Goal: Complete application form

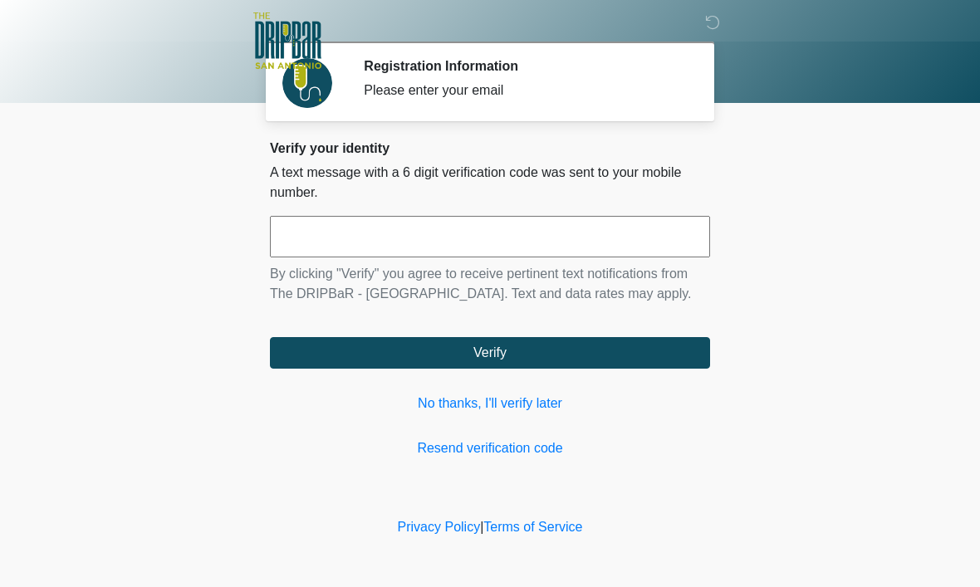
scroll to position [1, 0]
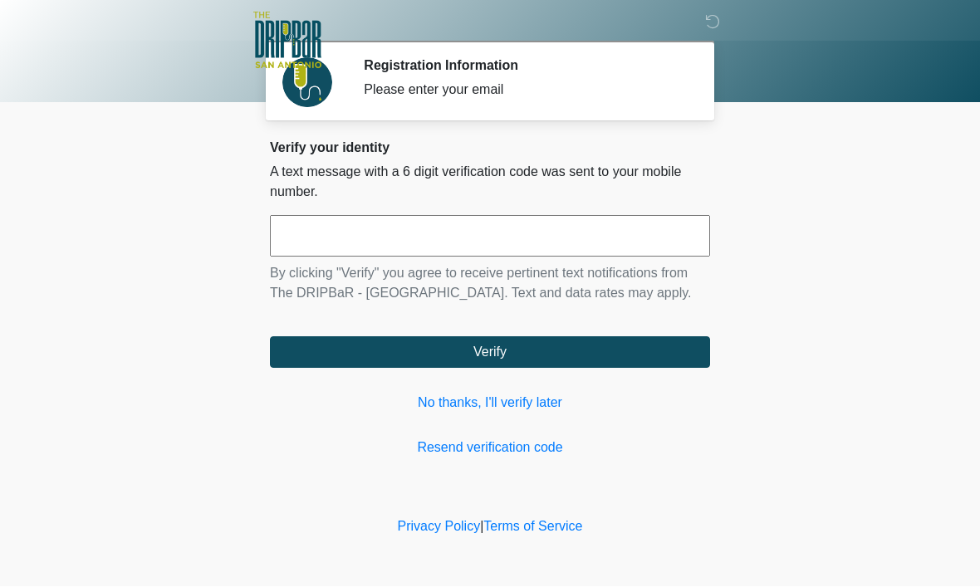
click at [338, 254] on input "text" at bounding box center [490, 237] width 440 height 42
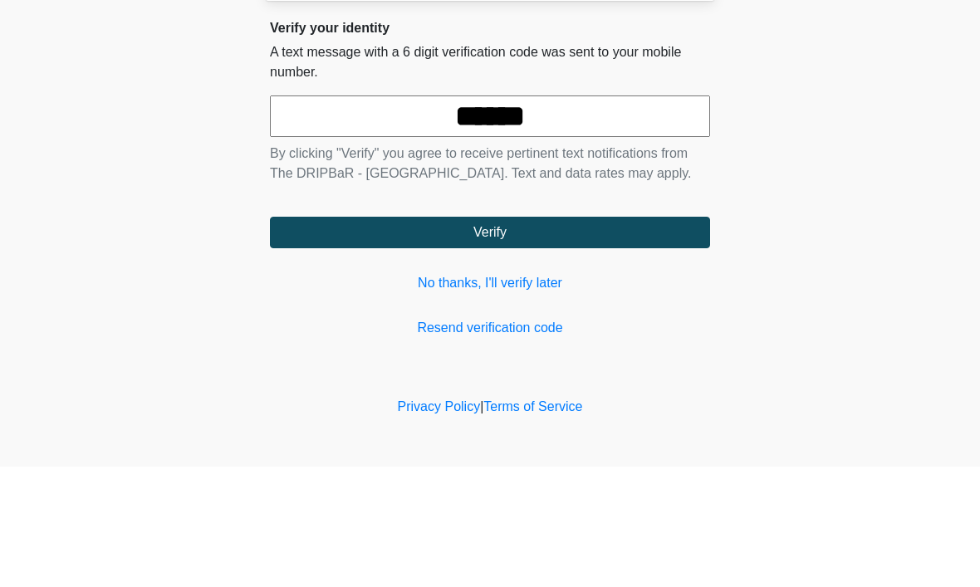
type input "******"
click at [884, 125] on body "‎ ‎ ‎ ‎ Registration Information Please enter your email Please connect to Wi-F…" at bounding box center [490, 293] width 980 height 587
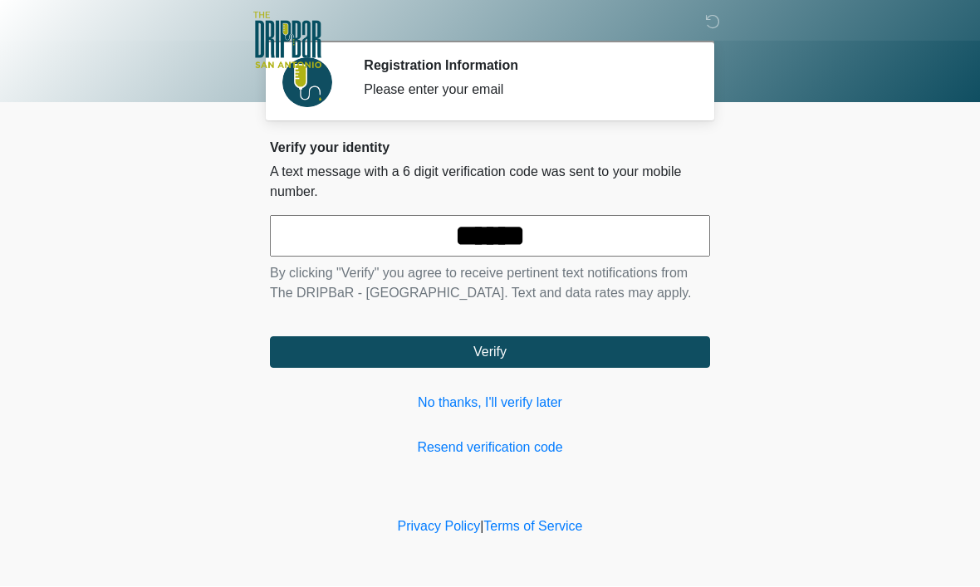
click at [565, 369] on button "Verify" at bounding box center [490, 353] width 440 height 32
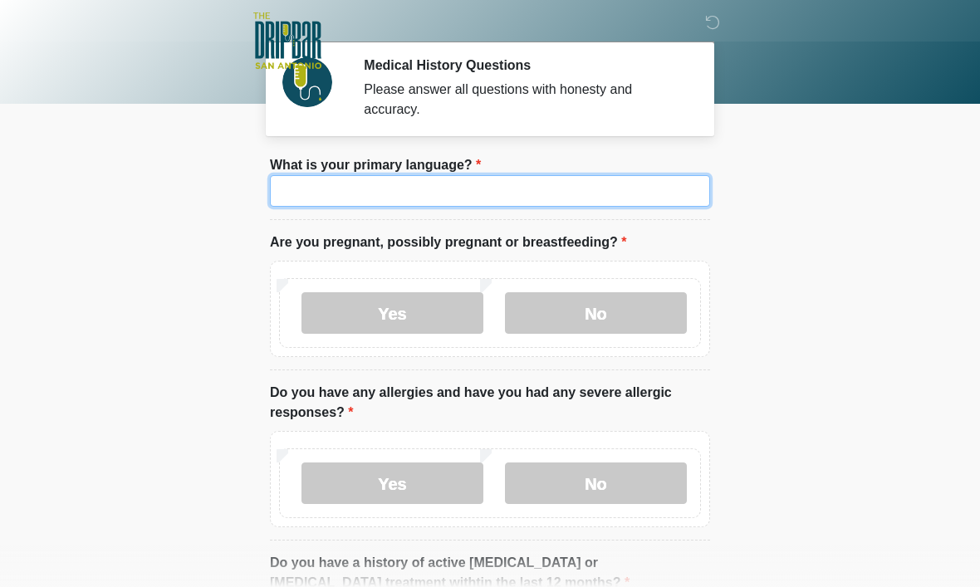
click at [546, 194] on input "What is your primary language?" at bounding box center [490, 191] width 440 height 32
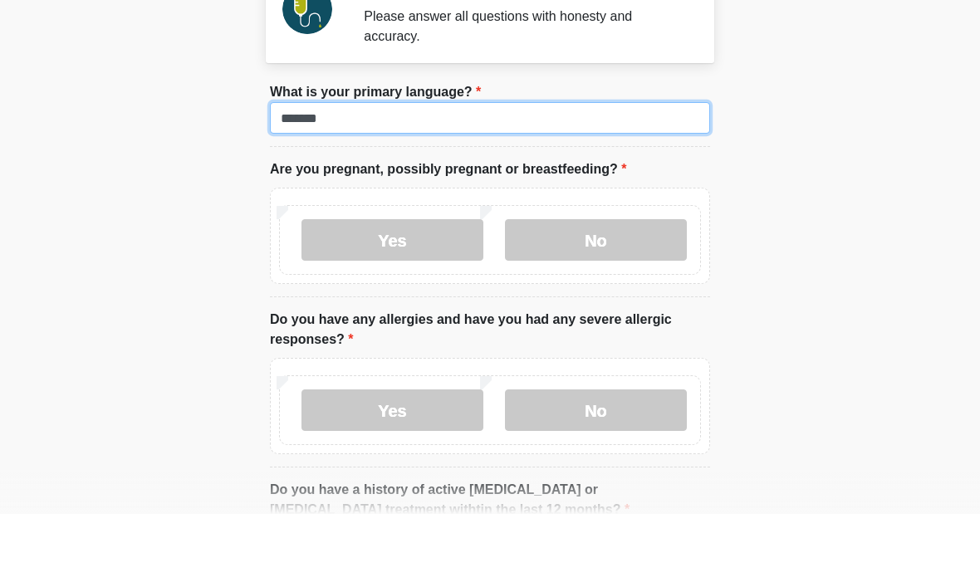
type input "*******"
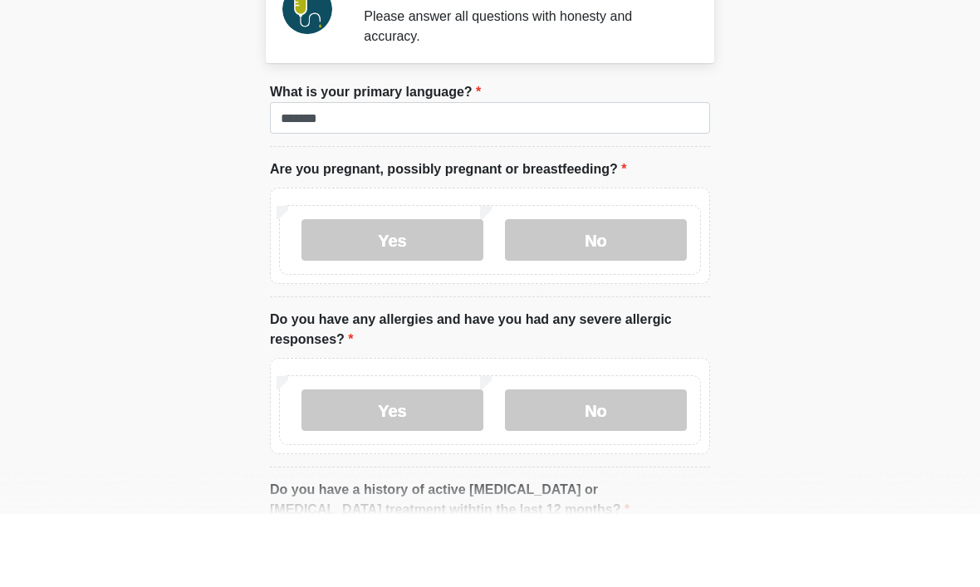
click at [624, 292] on label "No" at bounding box center [596, 313] width 182 height 42
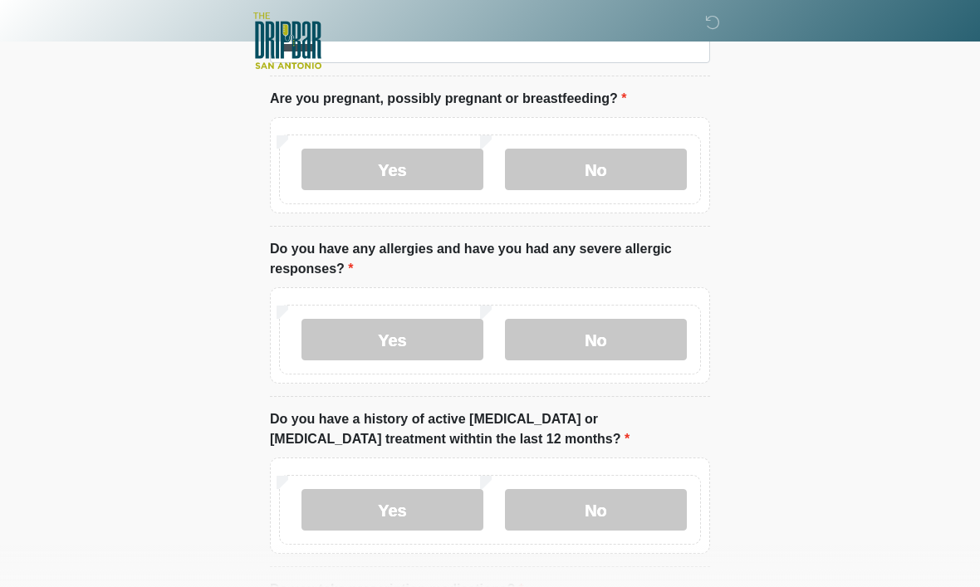
scroll to position [147, 0]
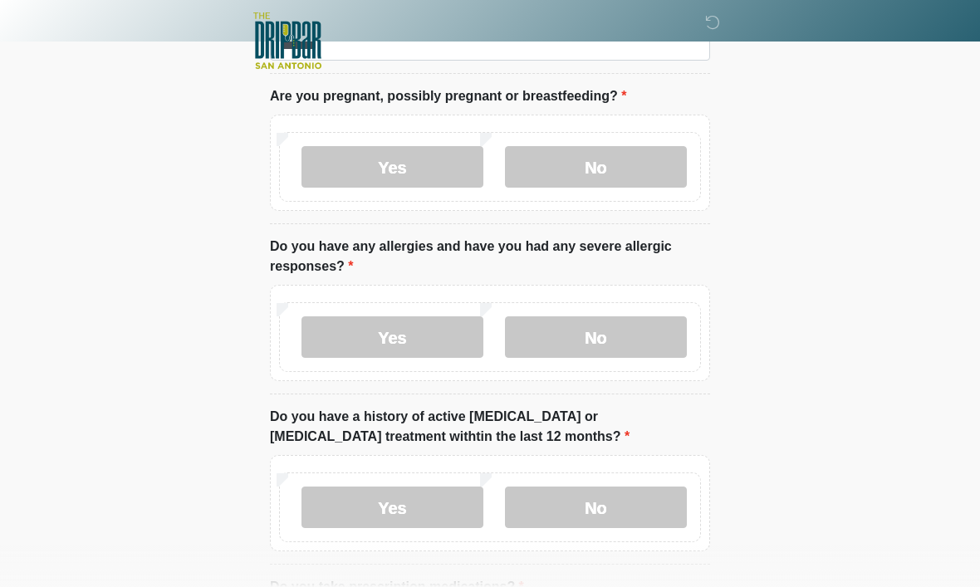
click at [648, 341] on label "No" at bounding box center [596, 337] width 182 height 42
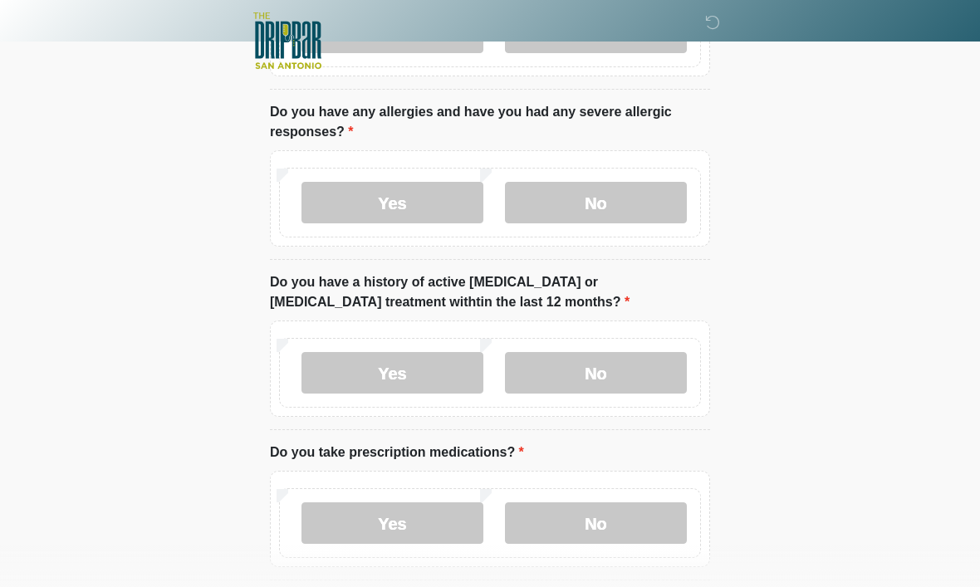
scroll to position [282, 0]
click at [635, 365] on label "No" at bounding box center [596, 372] width 182 height 42
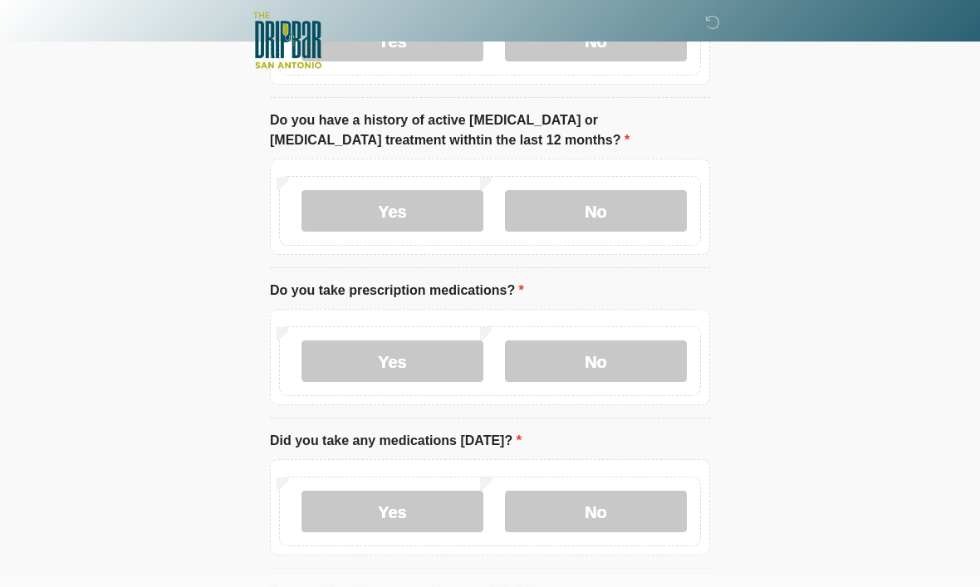
scroll to position [445, 0]
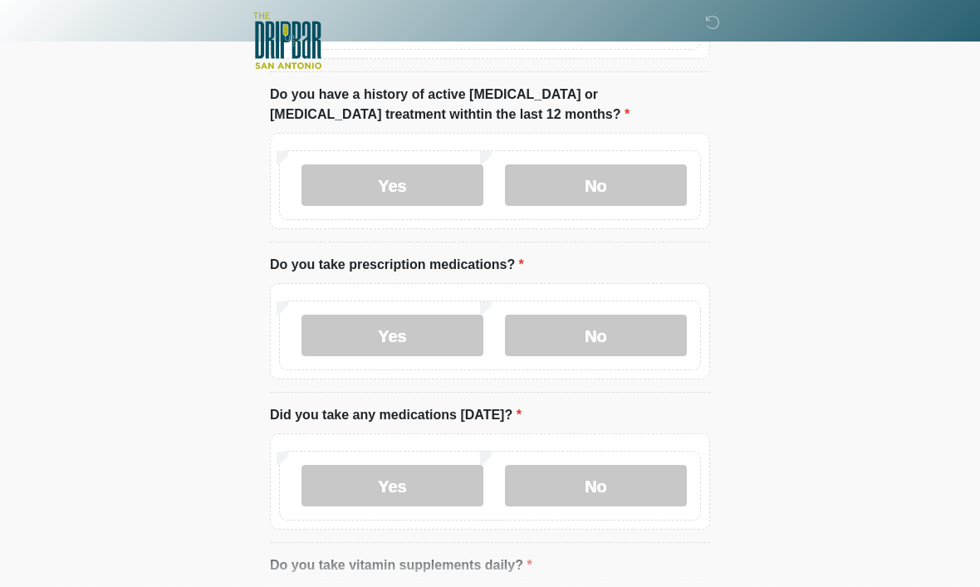
click at [644, 335] on label "No" at bounding box center [596, 336] width 182 height 42
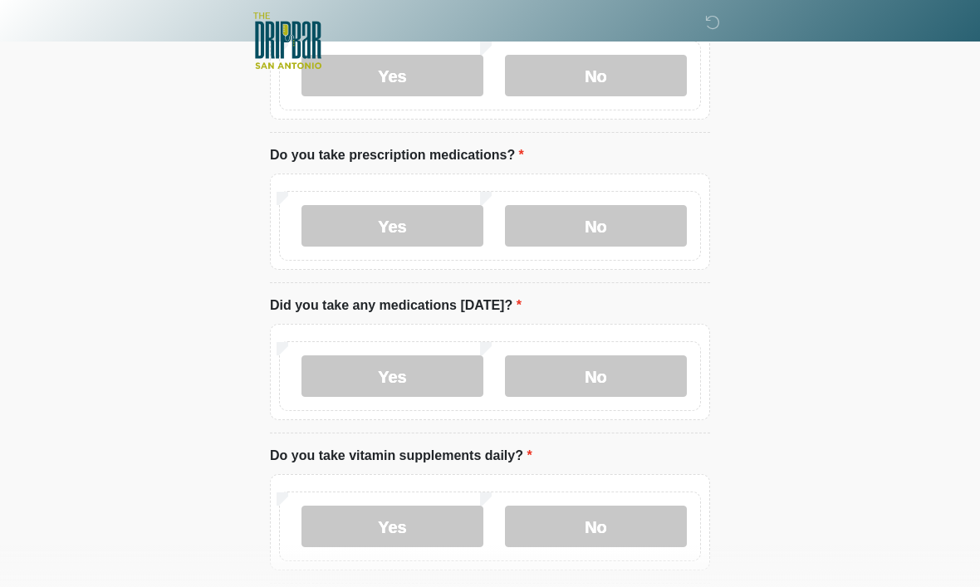
scroll to position [583, 0]
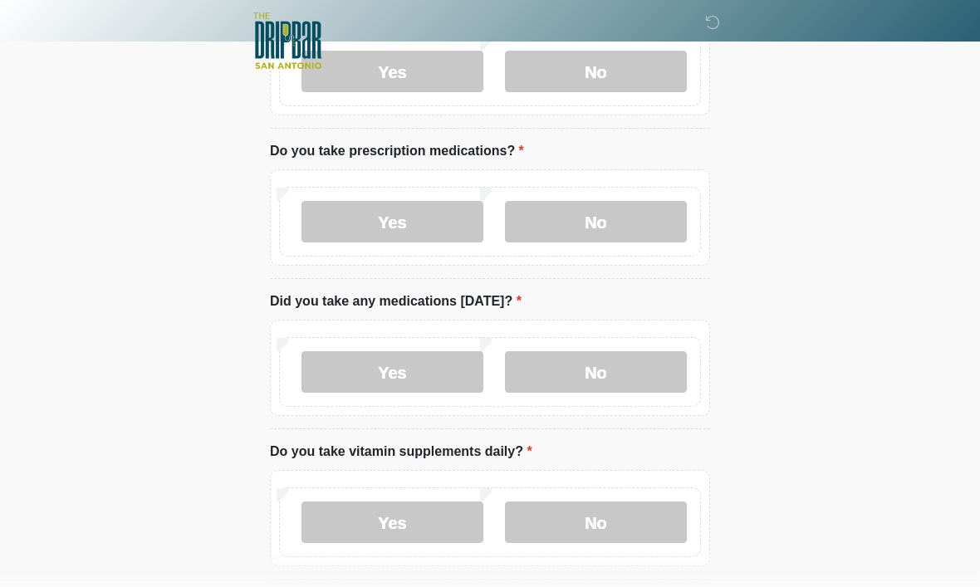
click at [622, 376] on label "No" at bounding box center [596, 372] width 182 height 42
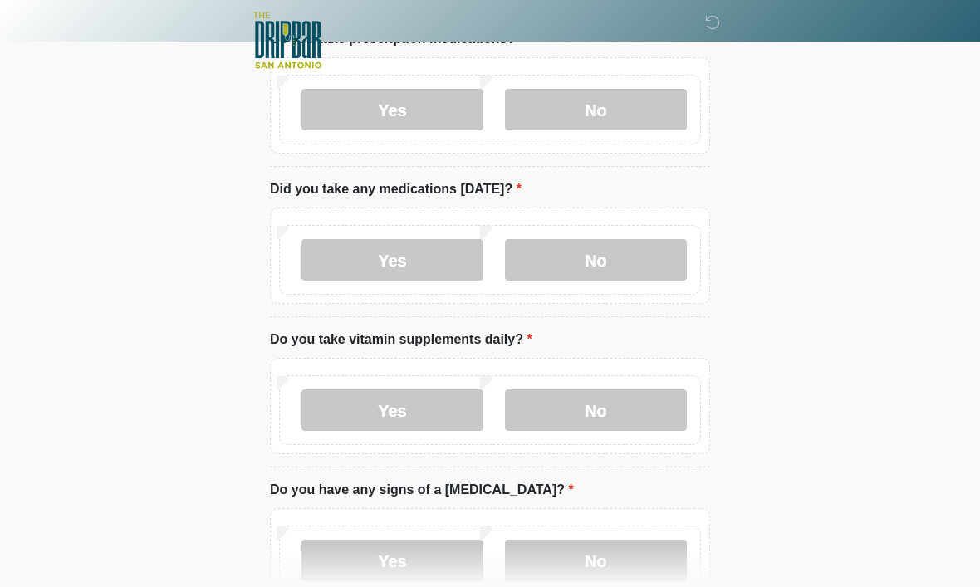
click at [623, 414] on label "No" at bounding box center [596, 411] width 182 height 42
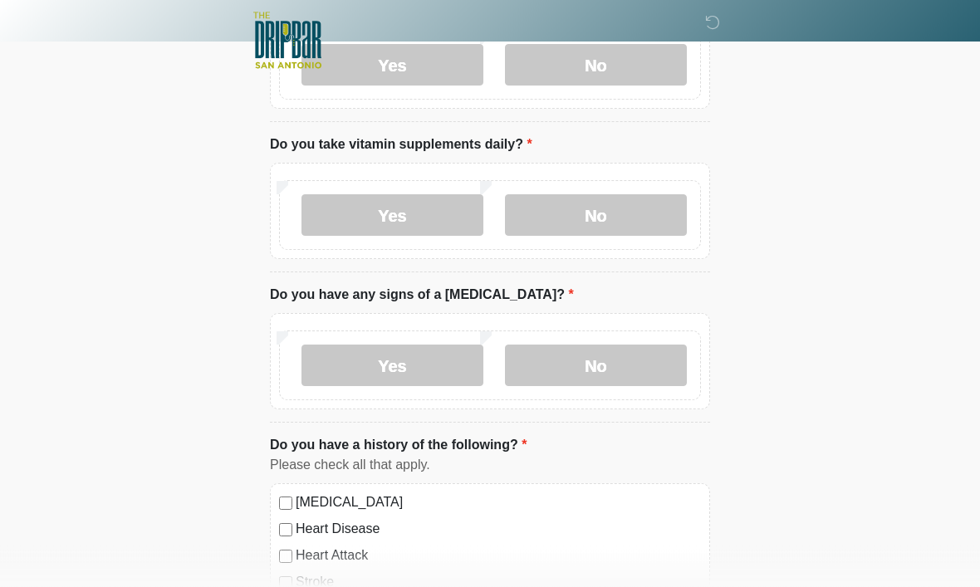
scroll to position [899, 0]
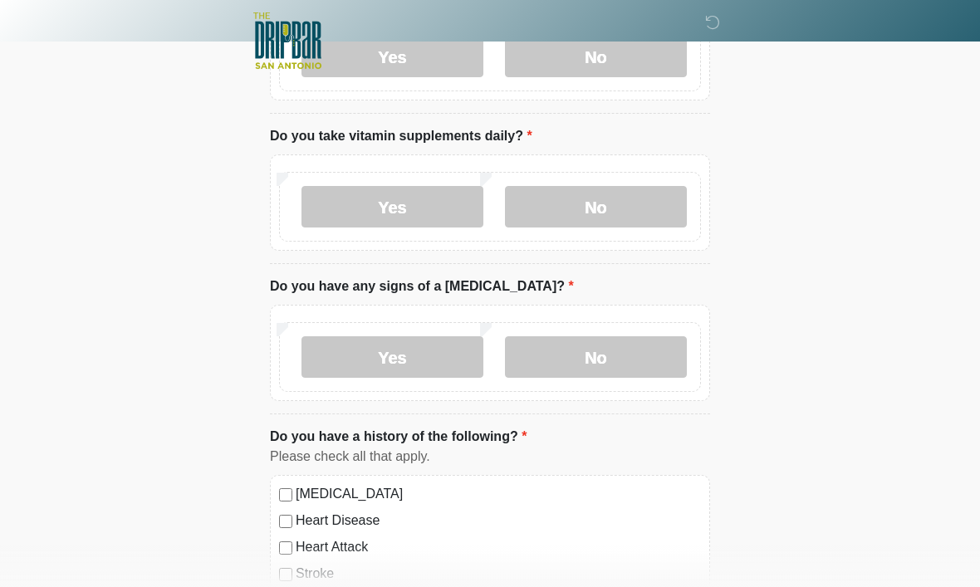
click at [644, 345] on label "No" at bounding box center [596, 357] width 182 height 42
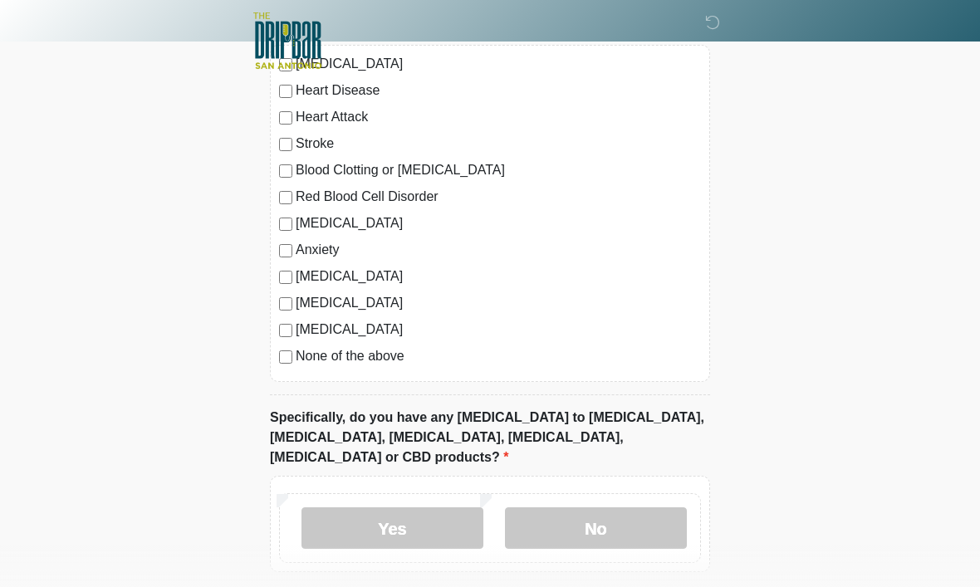
scroll to position [1382, 0]
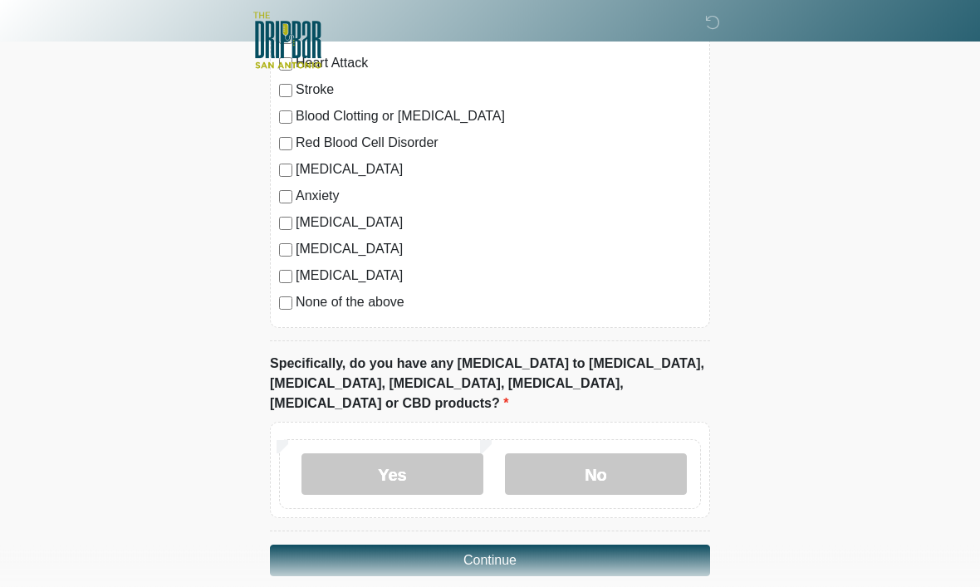
click at [636, 454] on label "No" at bounding box center [596, 475] width 182 height 42
click at [577, 546] on button "Continue" at bounding box center [490, 562] width 440 height 32
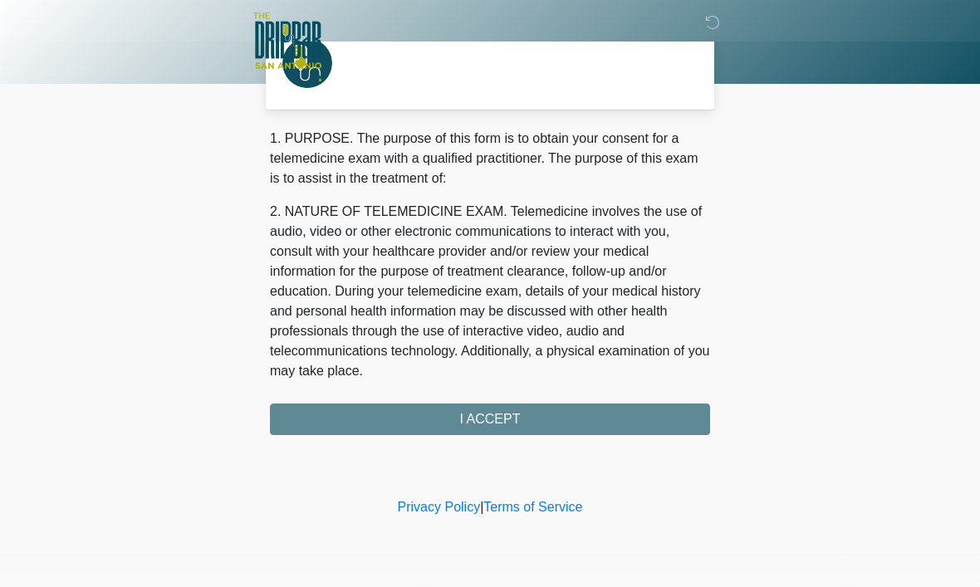
scroll to position [0, 0]
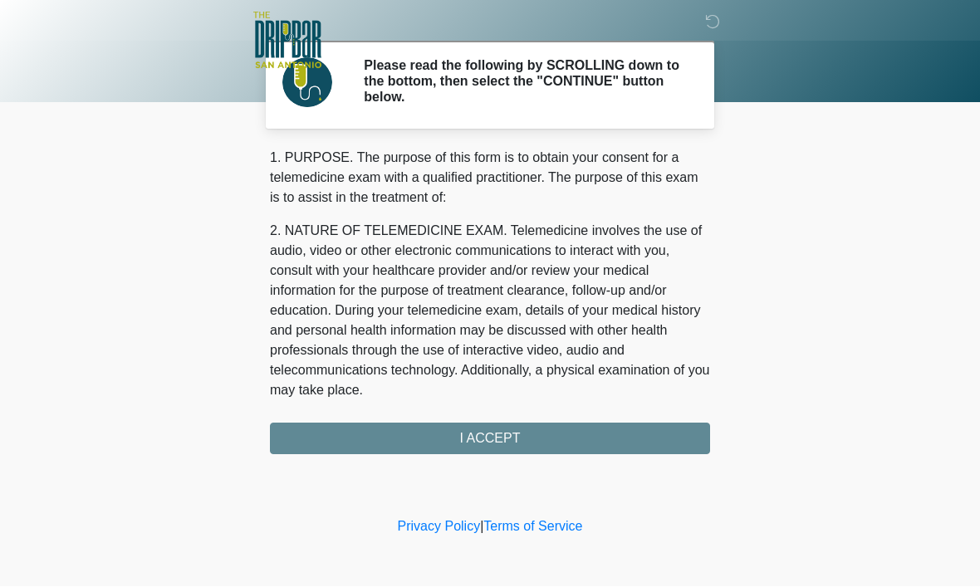
click at [576, 435] on div "1. PURPOSE. The purpose of this form is to obtain your consent for a telemedici…" at bounding box center [490, 302] width 440 height 306
click at [527, 439] on div "1. PURPOSE. The purpose of this form is to obtain your consent for a telemedici…" at bounding box center [490, 302] width 440 height 306
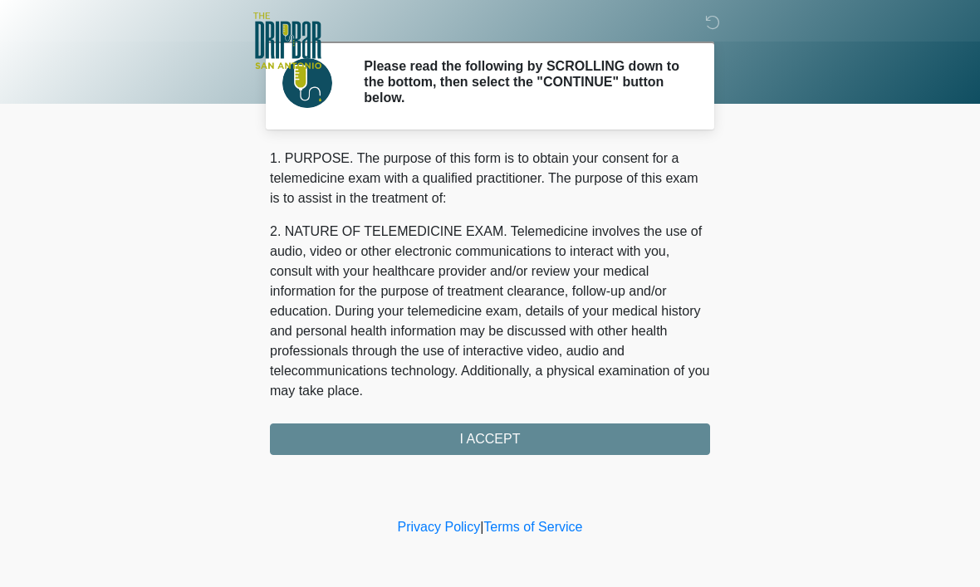
click at [508, 442] on div "1. PURPOSE. The purpose of this form is to obtain your consent for a telemedici…" at bounding box center [490, 302] width 440 height 306
click at [532, 436] on div "1. PURPOSE. The purpose of this form is to obtain your consent for a telemedici…" at bounding box center [490, 302] width 440 height 306
click at [531, 447] on div "1. PURPOSE. The purpose of this form is to obtain your consent for a telemedici…" at bounding box center [490, 302] width 440 height 306
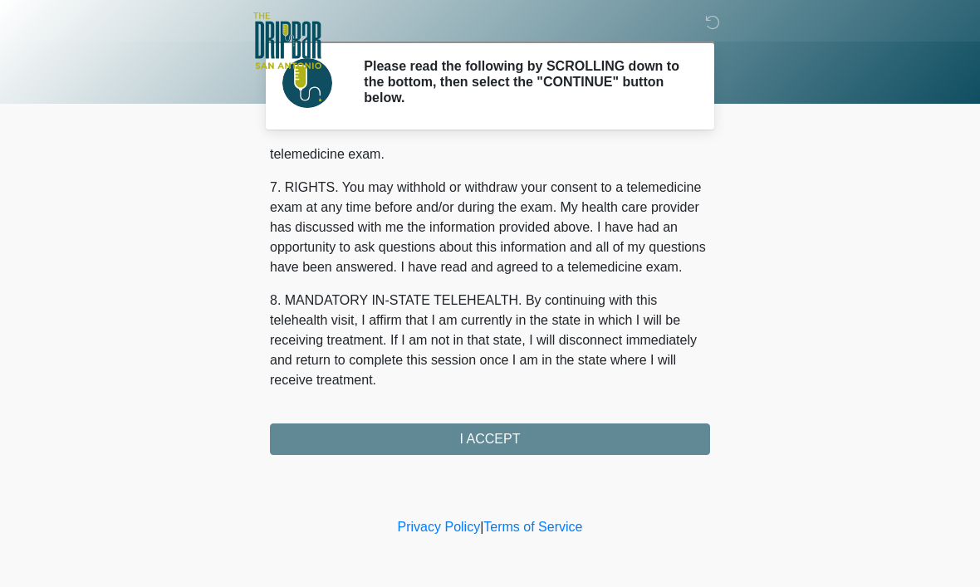
scroll to position [748, 0]
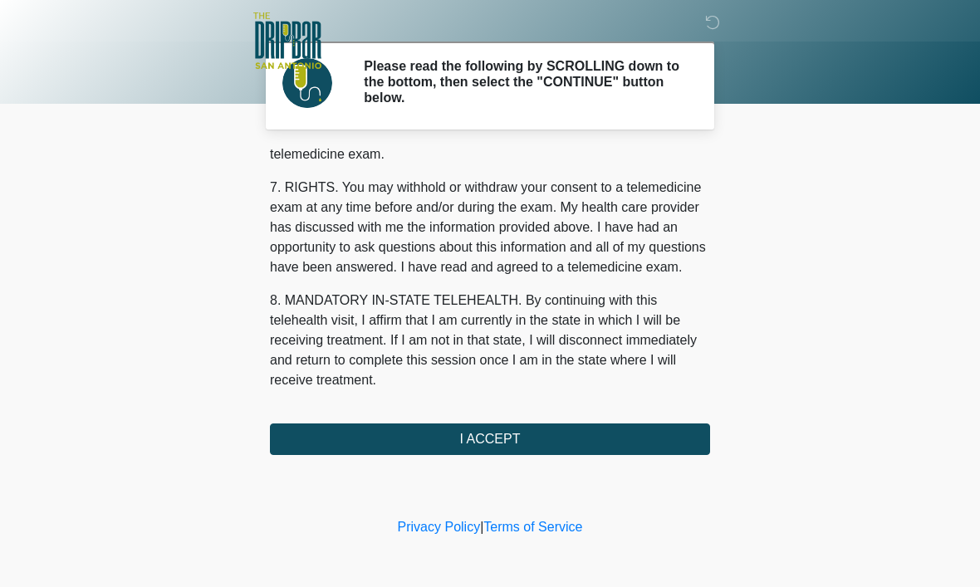
click at [516, 432] on button "I ACCEPT" at bounding box center [490, 440] width 440 height 32
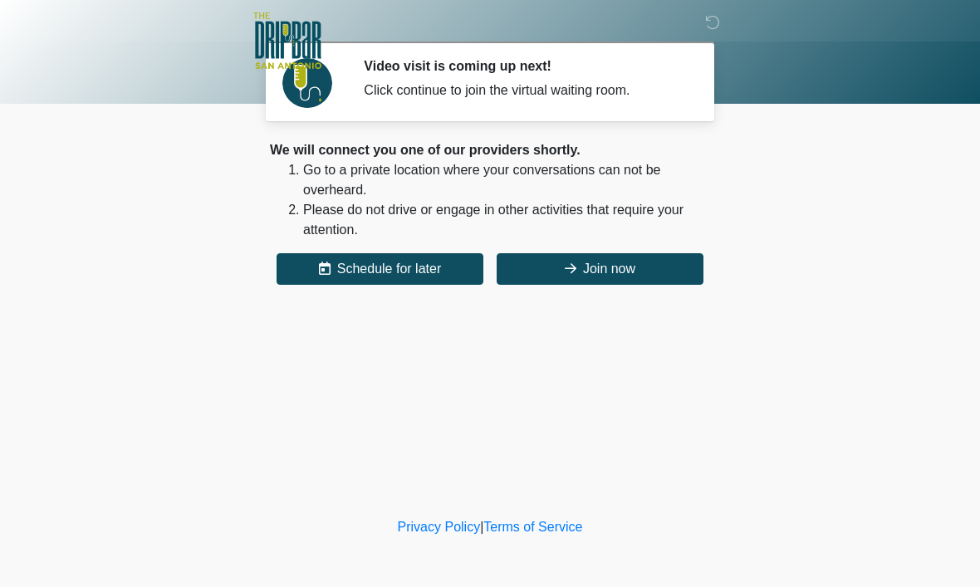
click at [643, 267] on button "Join now" at bounding box center [600, 269] width 207 height 32
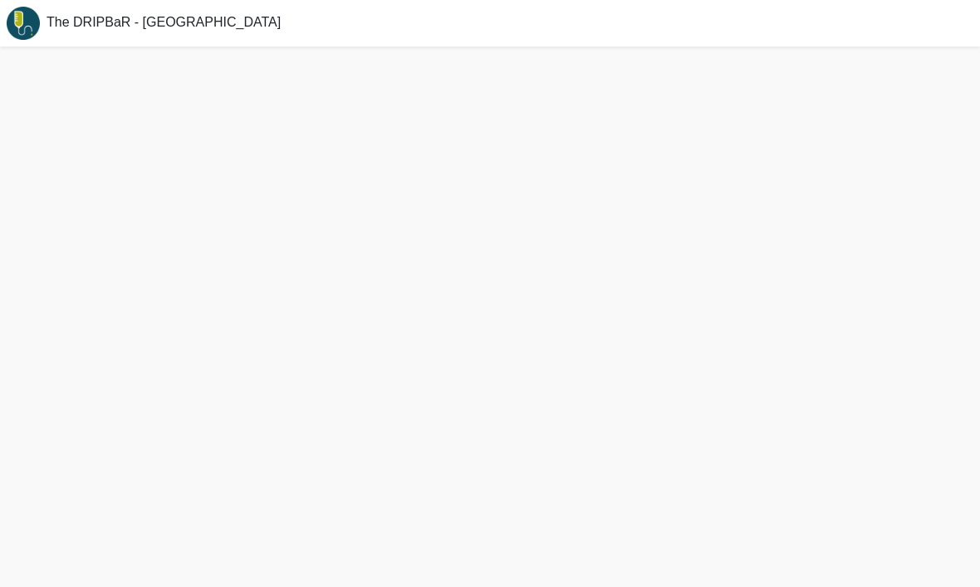
click at [776, 30] on div "The DRIPBaR - [GEOGRAPHIC_DATA]" at bounding box center [490, 23] width 980 height 47
